Goal: Navigation & Orientation: Find specific page/section

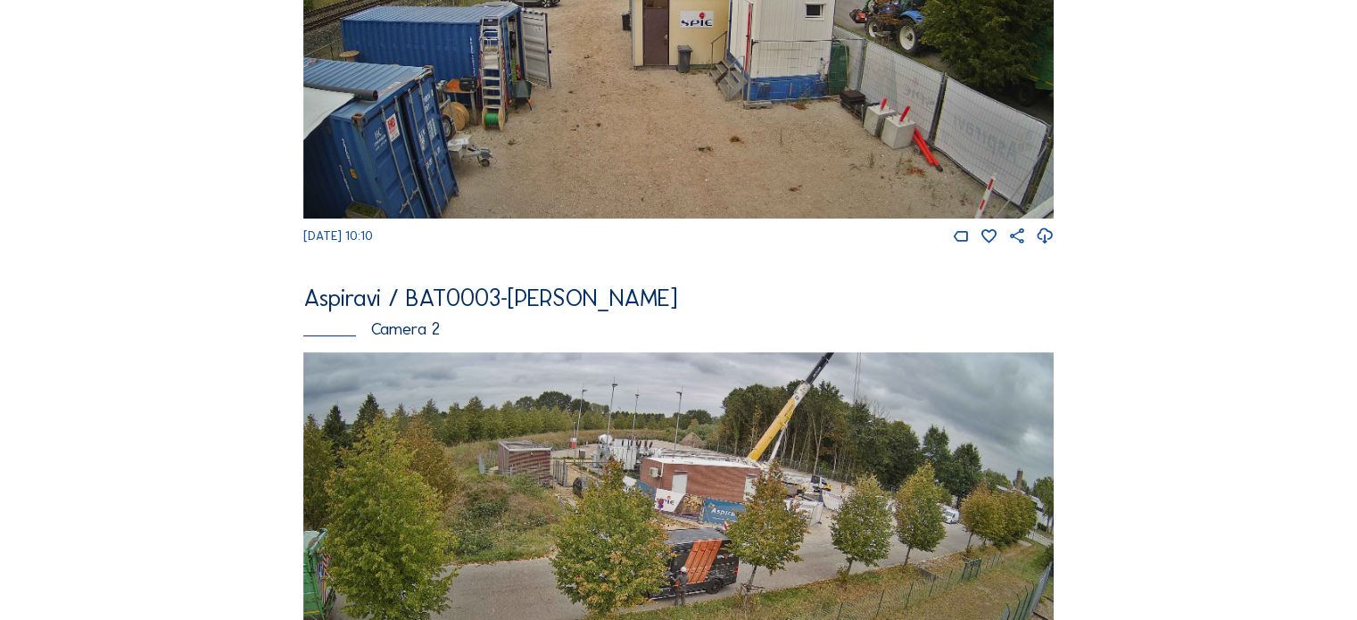
scroll to position [535, 0]
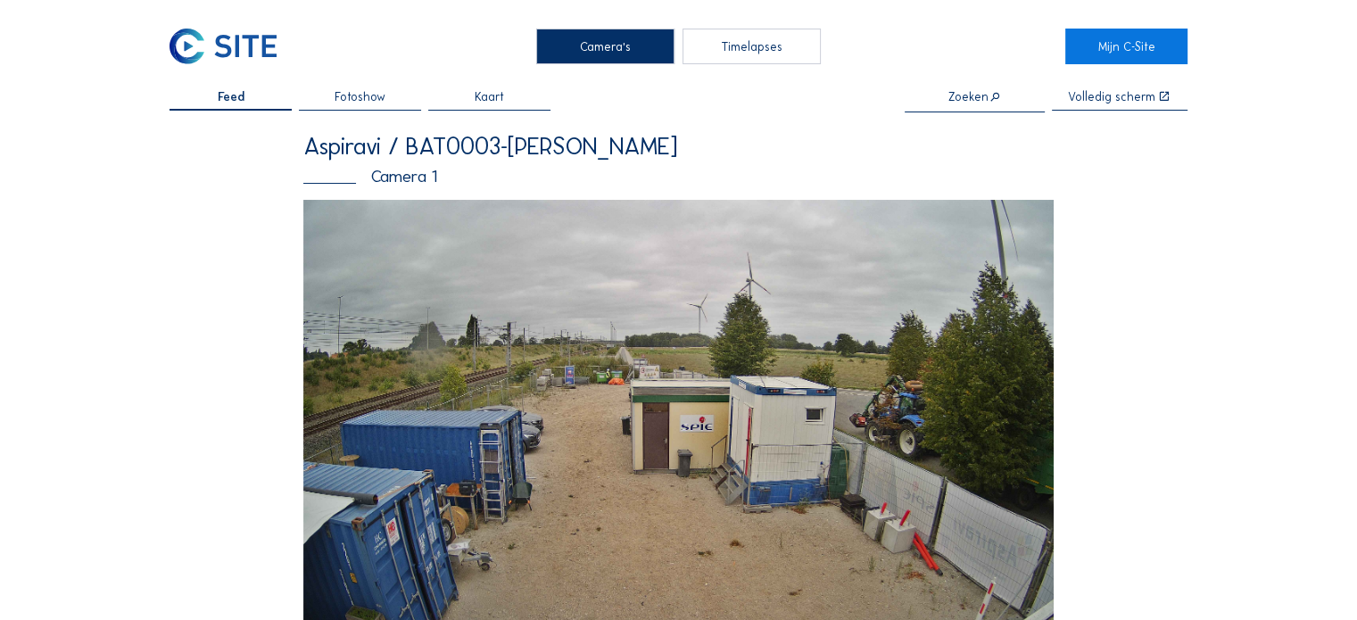
click at [374, 101] on span "Fotoshow" at bounding box center [360, 97] width 51 height 12
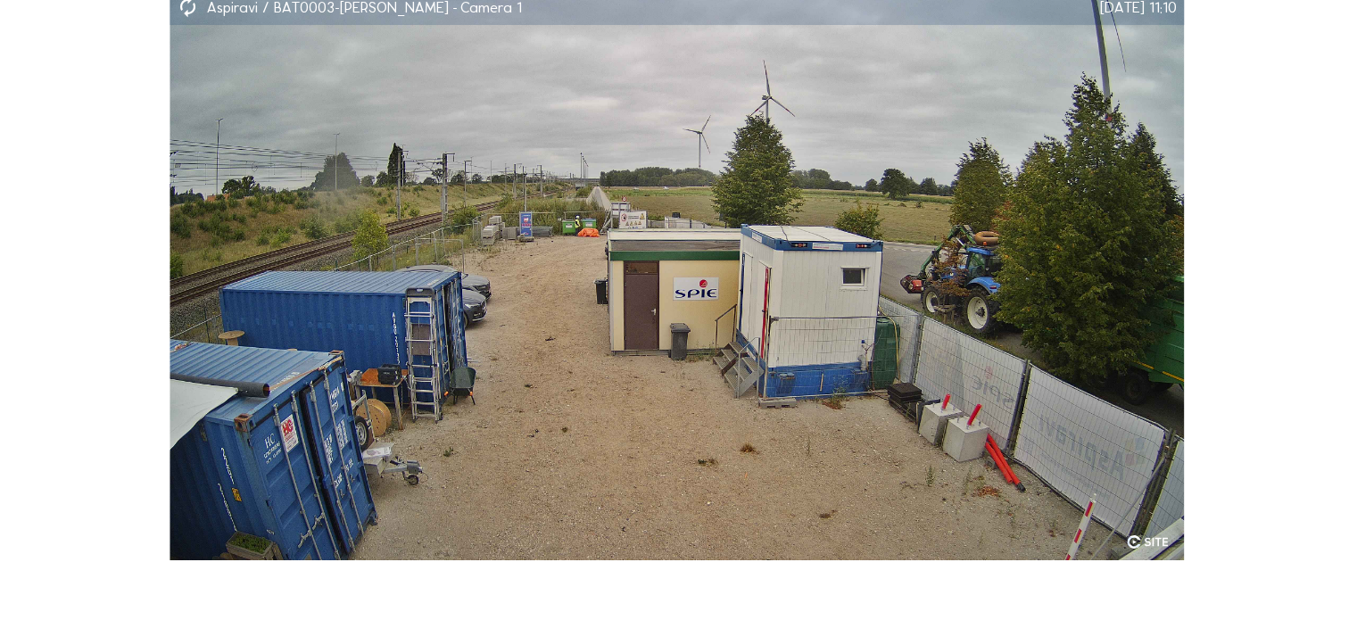
scroll to position [130, 0]
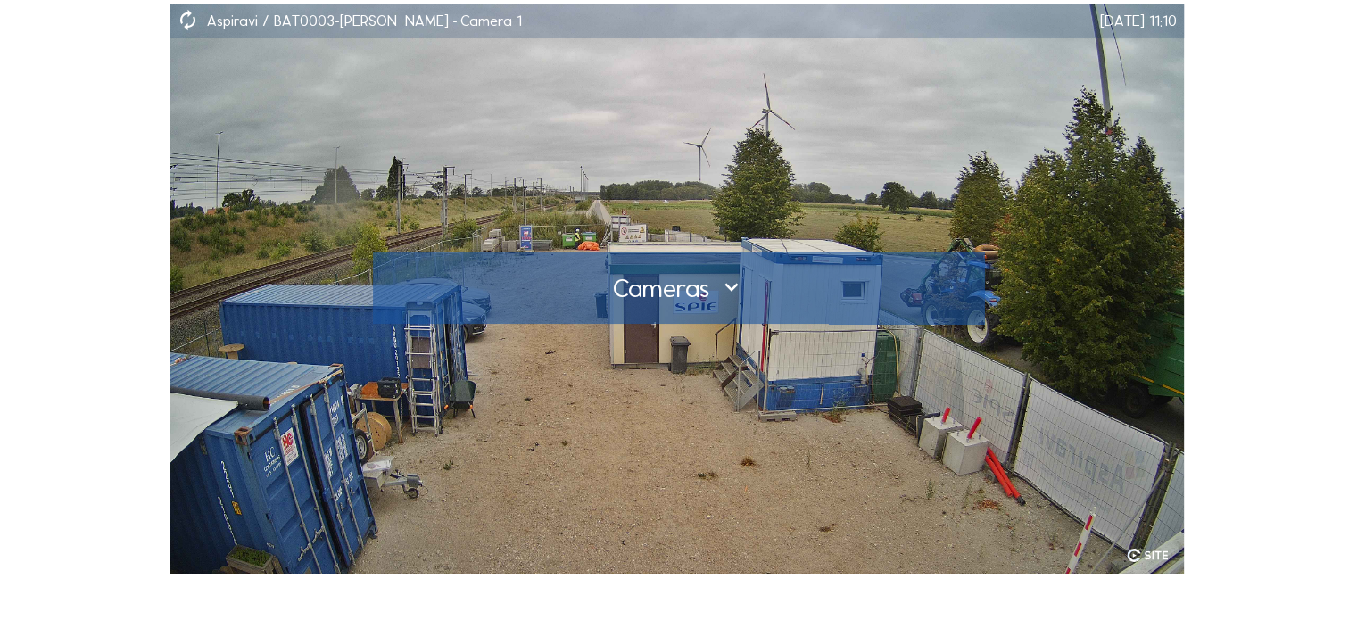
click at [460, 266] on div at bounding box center [678, 288] width 610 height 71
click at [705, 292] on div at bounding box center [678, 288] width 584 height 29
click at [715, 300] on div at bounding box center [678, 288] width 584 height 29
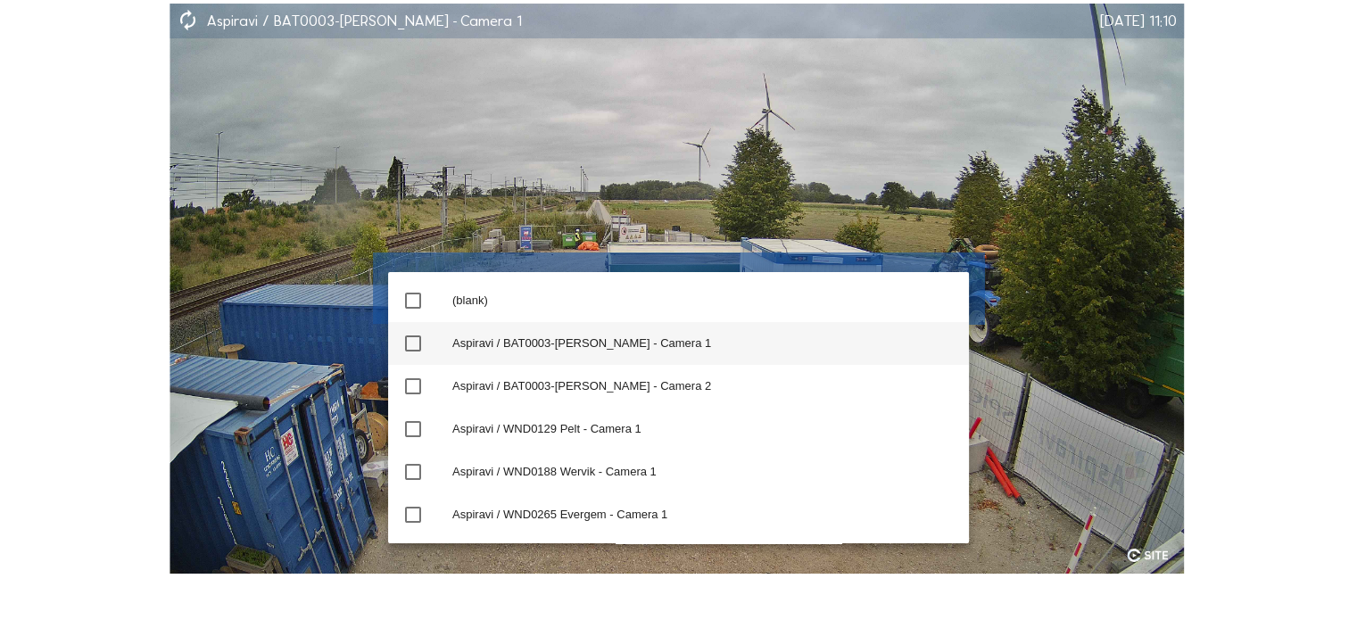
click at [414, 344] on icon "check_box_outline_blank" at bounding box center [412, 343] width 21 height 21
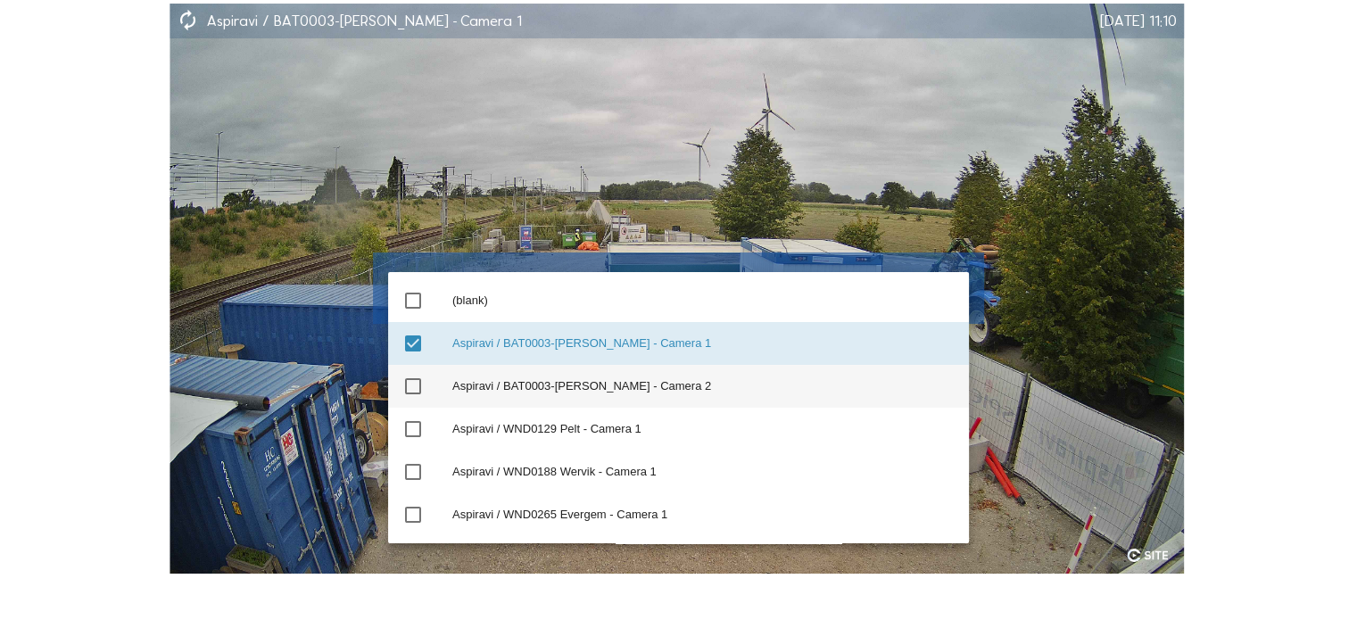
click at [410, 377] on icon "check_box_outline_blank" at bounding box center [412, 386] width 21 height 21
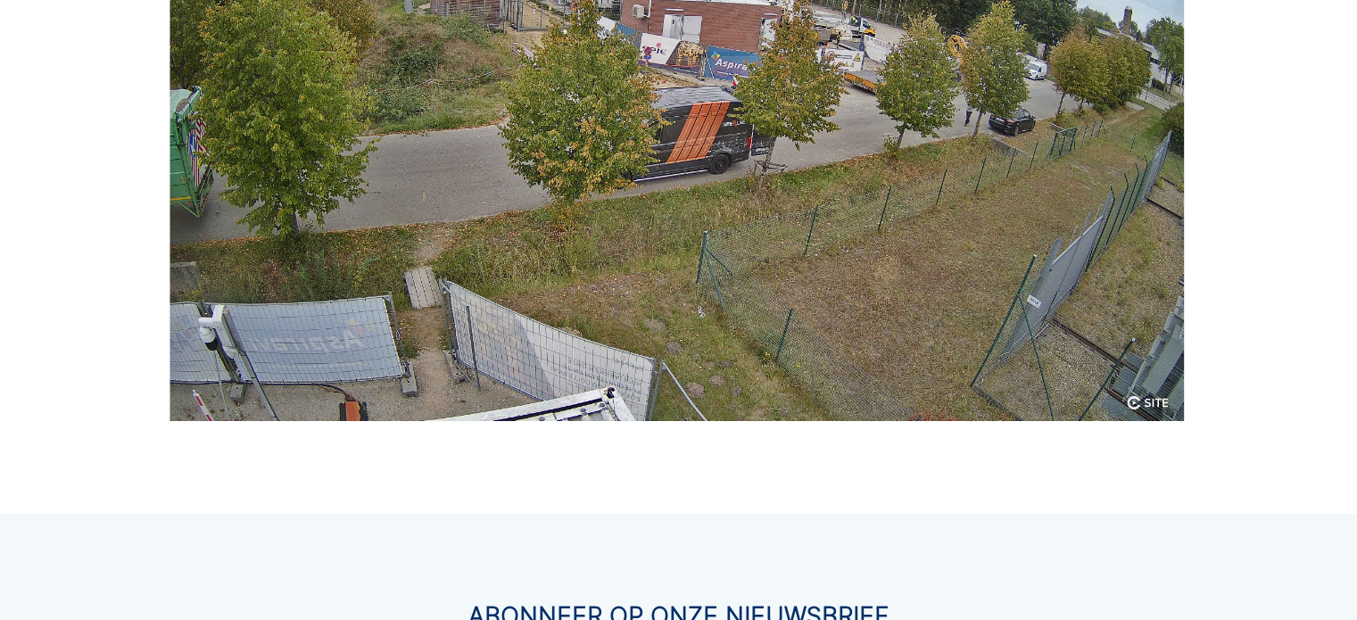
scroll to position [41, 0]
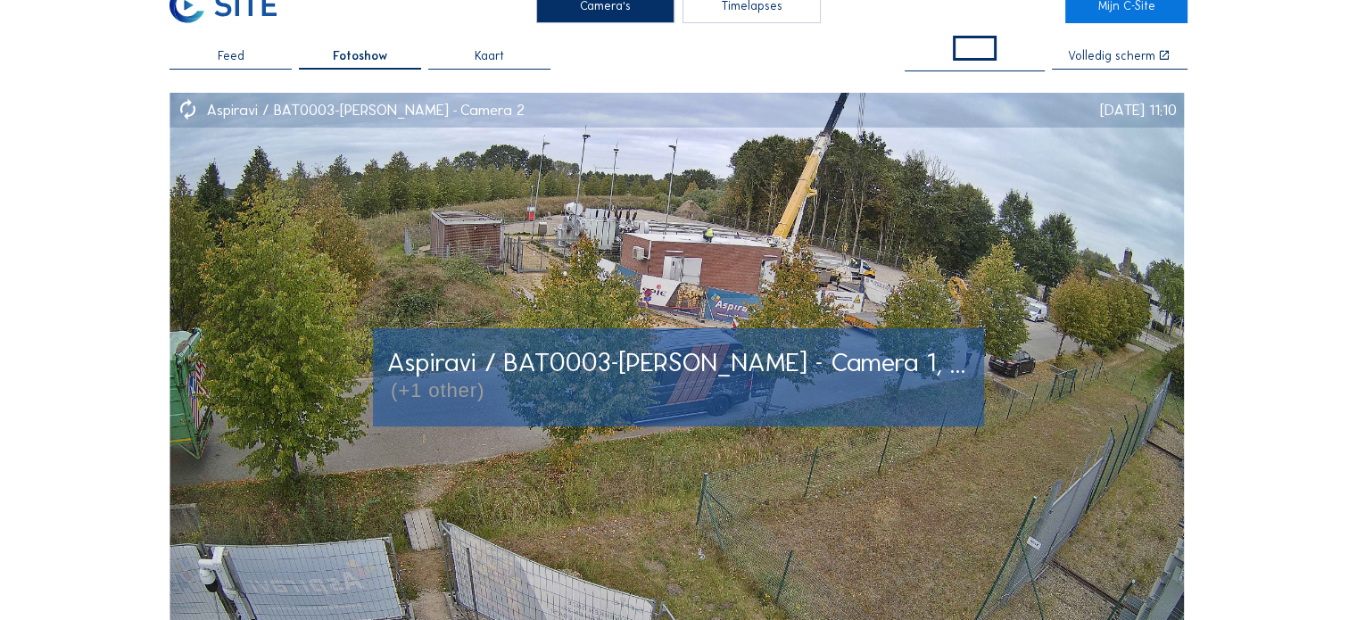
click at [243, 236] on img at bounding box center [677, 378] width 1015 height 570
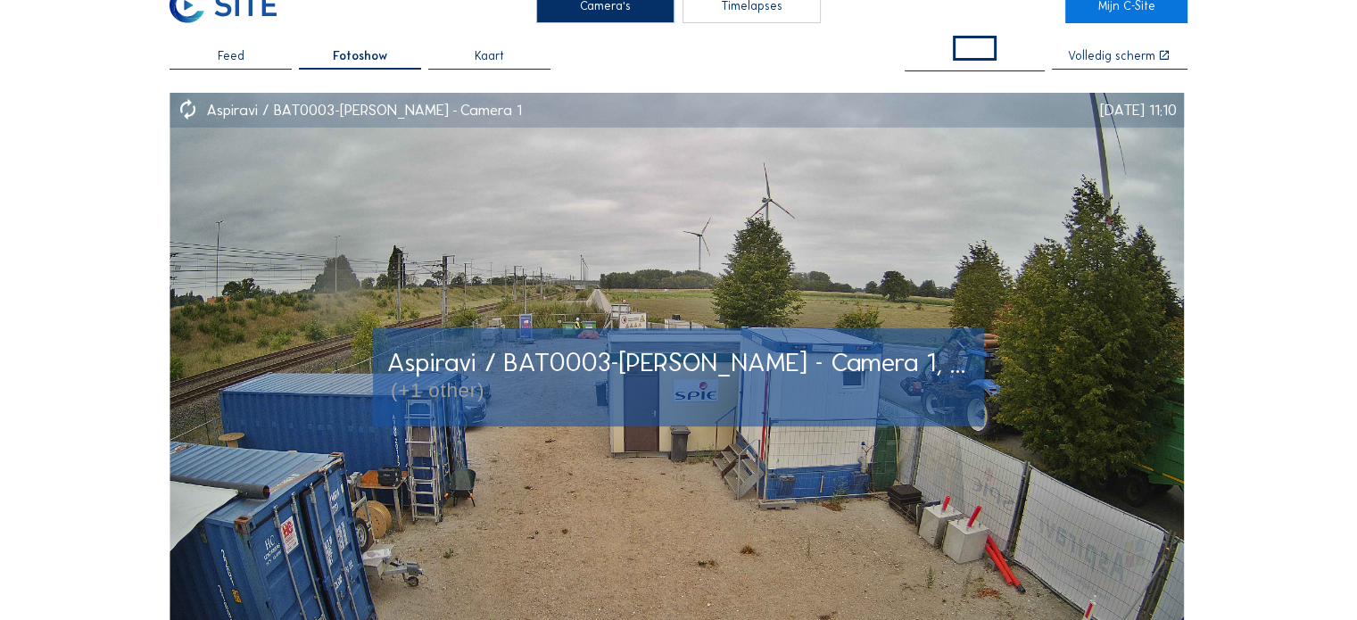
click at [243, 236] on img at bounding box center [677, 378] width 1015 height 570
click at [367, 242] on img at bounding box center [677, 378] width 1015 height 570
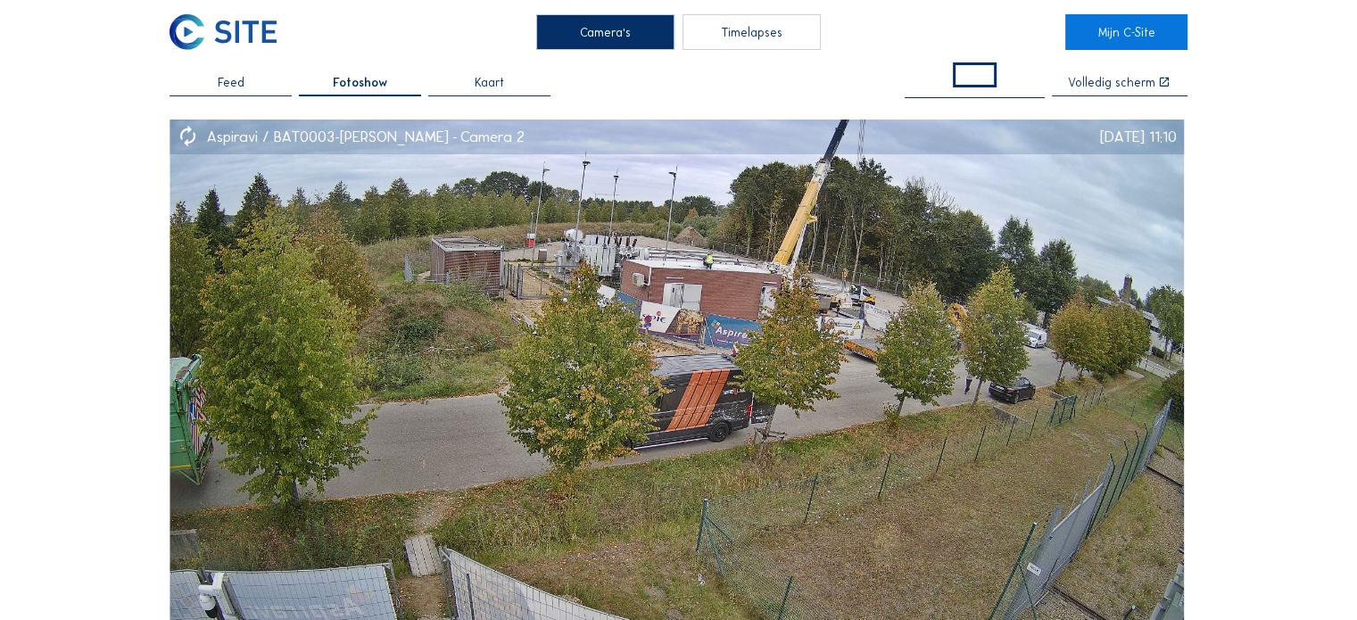
scroll to position [0, 0]
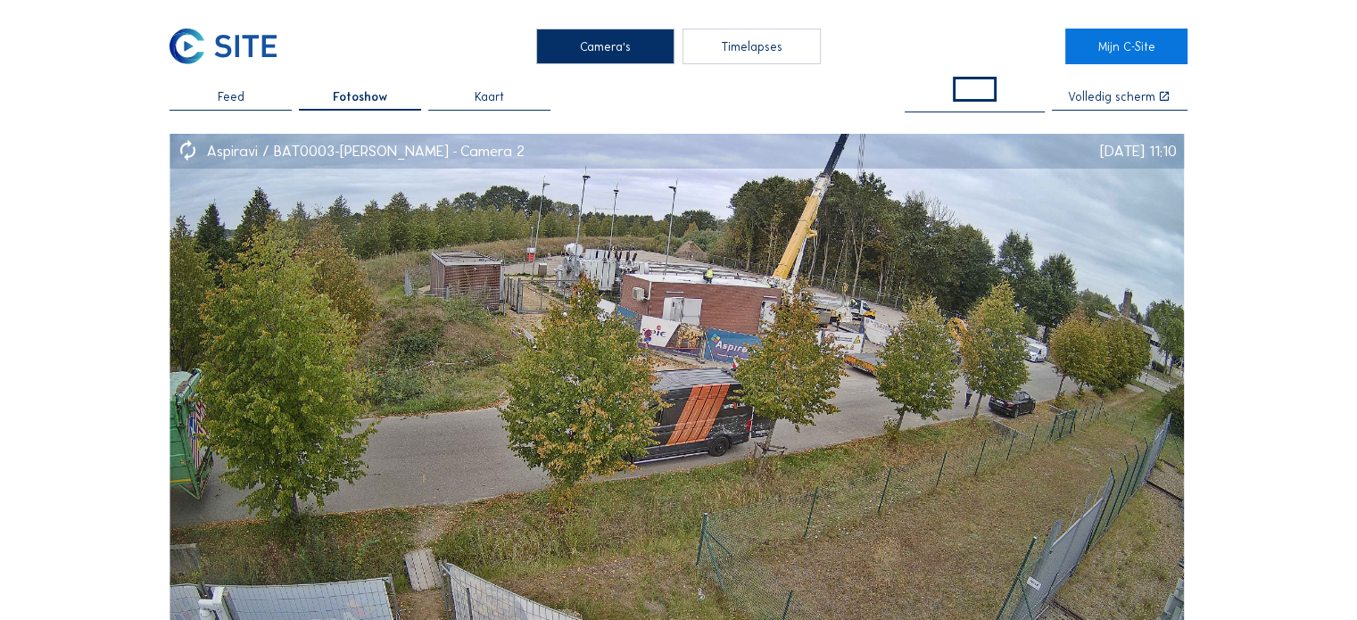
click at [254, 94] on div "Feed" at bounding box center [231, 101] width 122 height 21
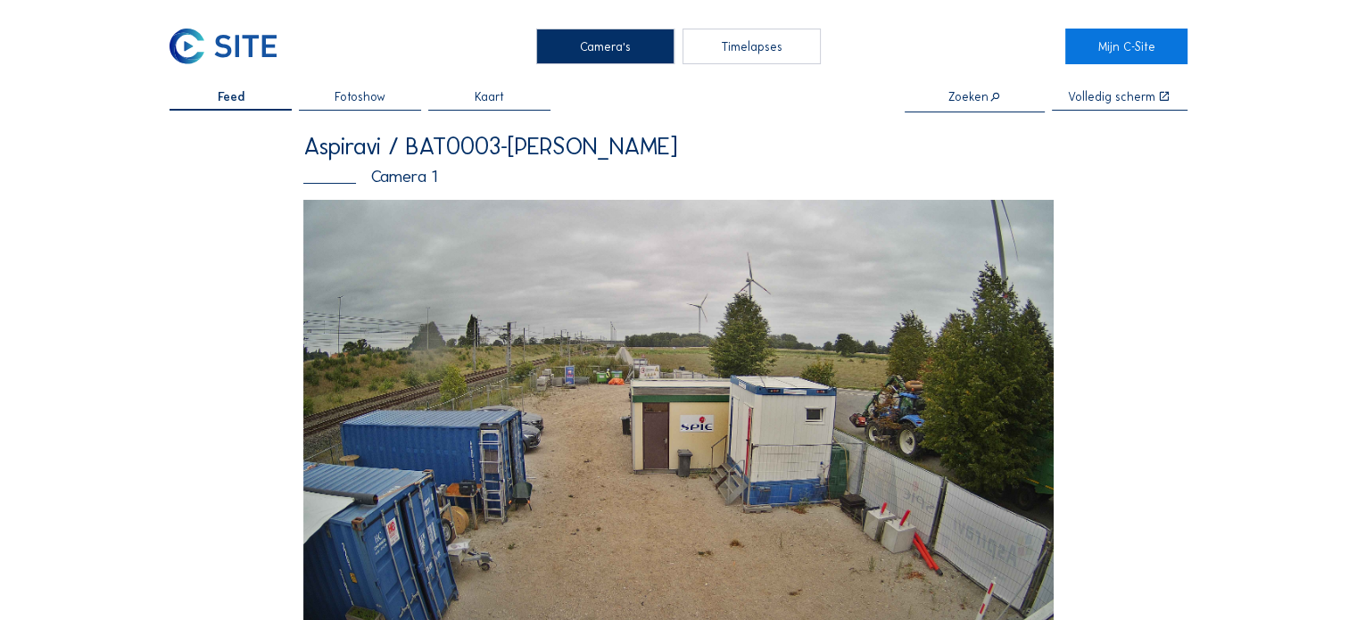
click at [734, 48] on div "Timelapses" at bounding box center [752, 47] width 138 height 36
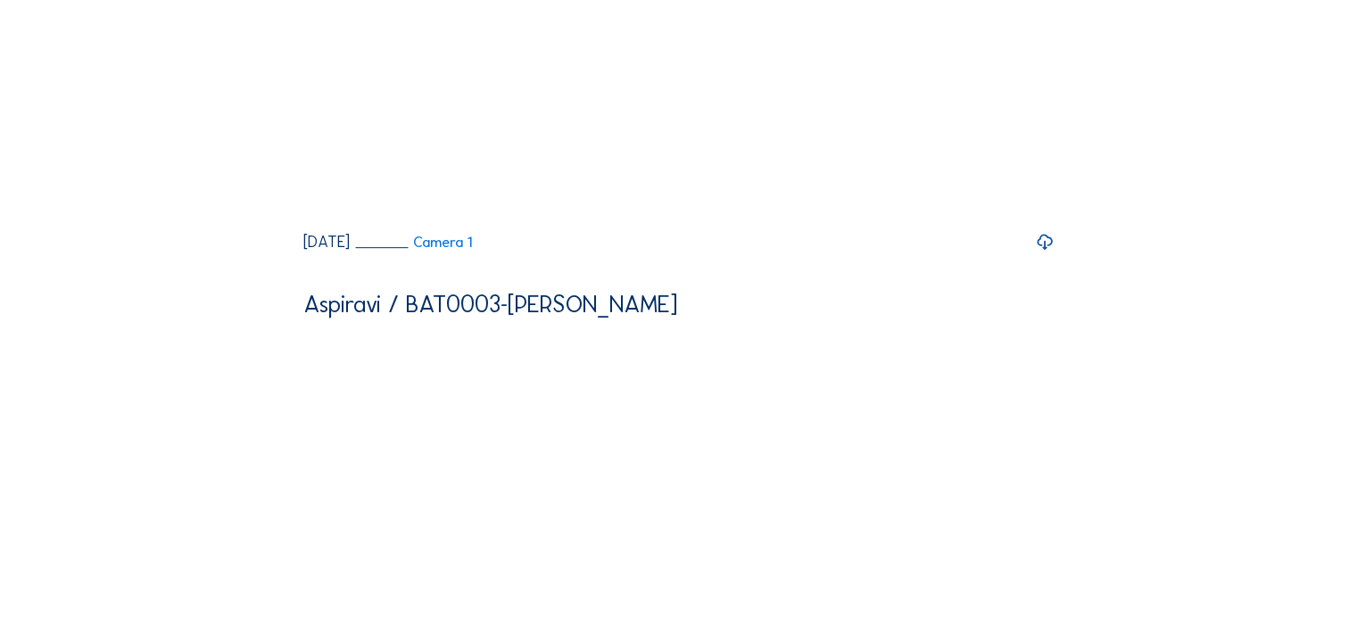
scroll to position [625, 0]
